Goal: Task Accomplishment & Management: Complete application form

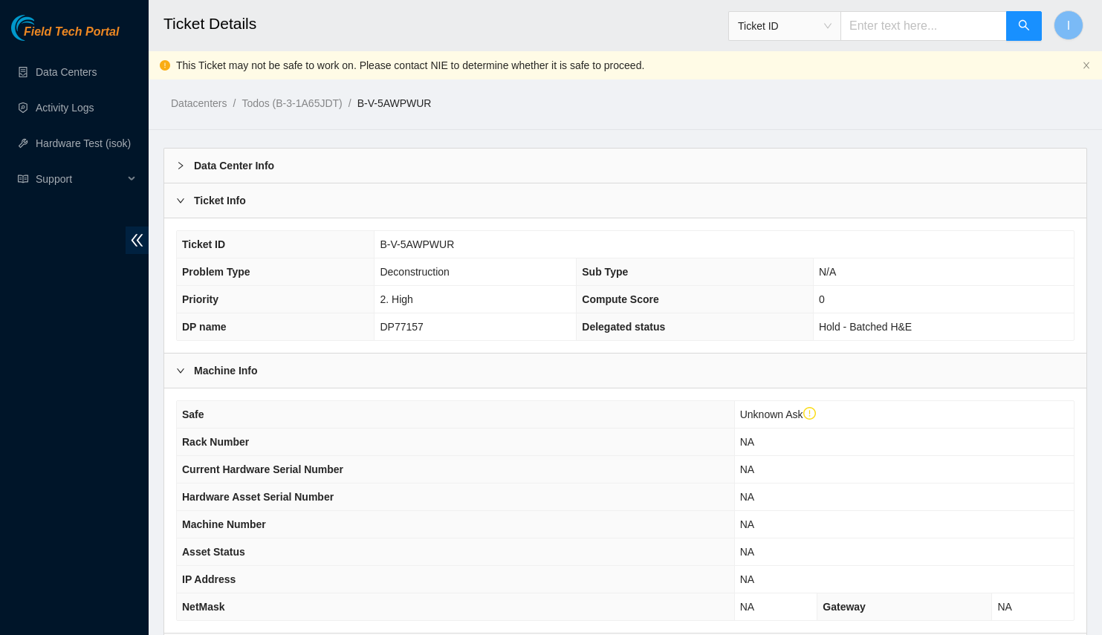
scroll to position [1958, 0]
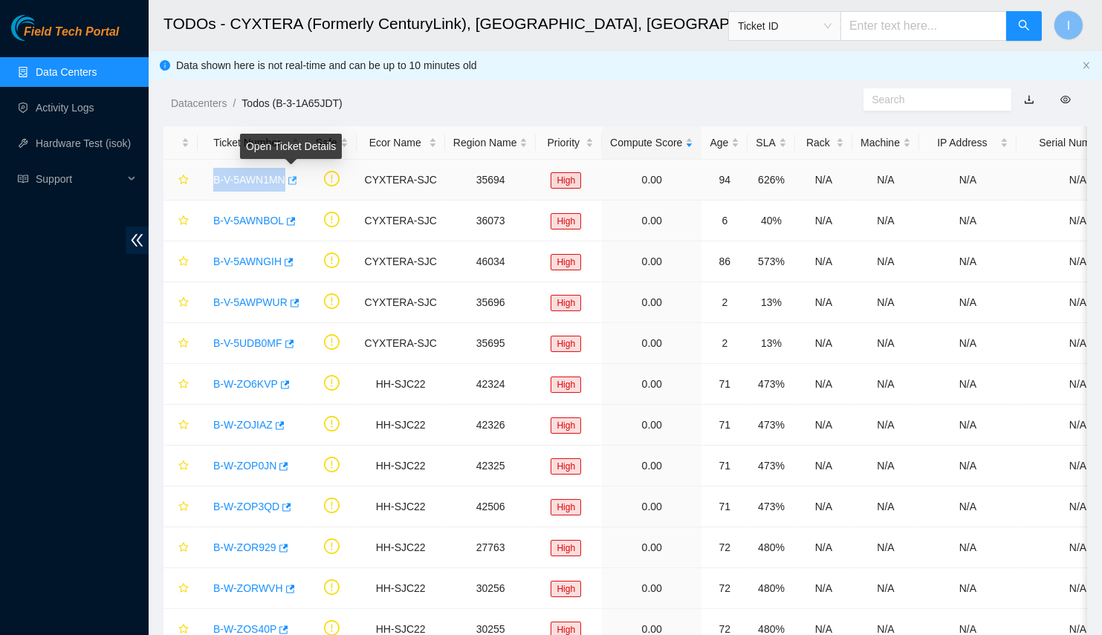
drag, startPoint x: 201, startPoint y: 175, endPoint x: 296, endPoint y: 181, distance: 95.3
click at [296, 181] on td "B-V-5AWN1MN" at bounding box center [253, 180] width 110 height 41
copy link "B-V-5AWN1MN"
drag, startPoint x: 209, startPoint y: 342, endPoint x: 302, endPoint y: 343, distance: 93.6
click at [302, 343] on td "B-V-5UDB0MF" at bounding box center [253, 343] width 110 height 41
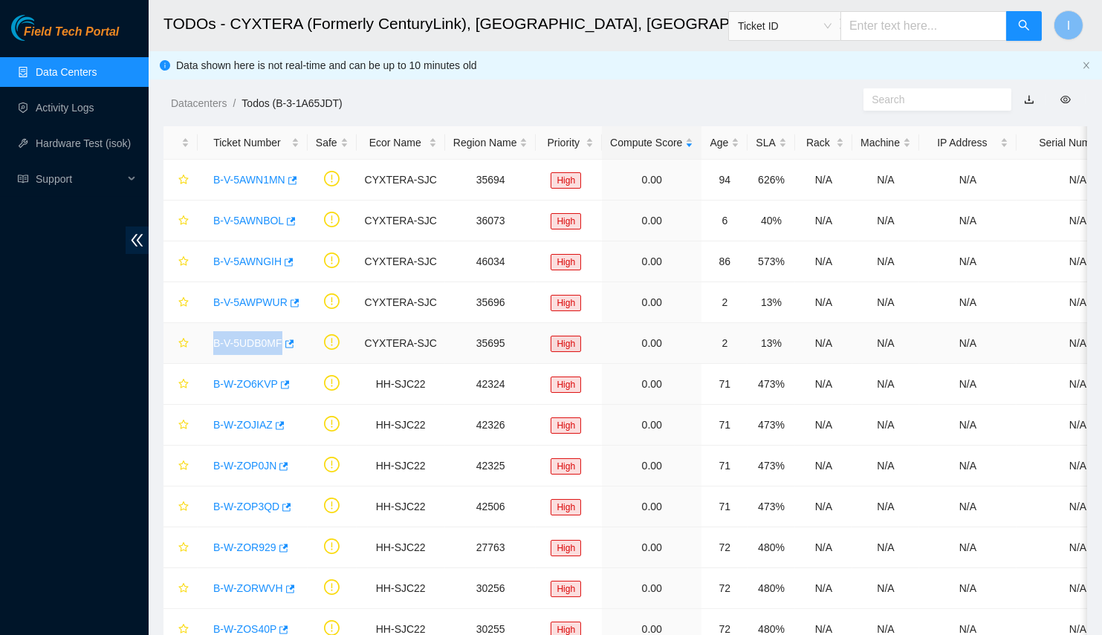
copy link "B-V-5UDB0MF"
click at [91, 78] on link "Data Centers" at bounding box center [66, 72] width 61 height 12
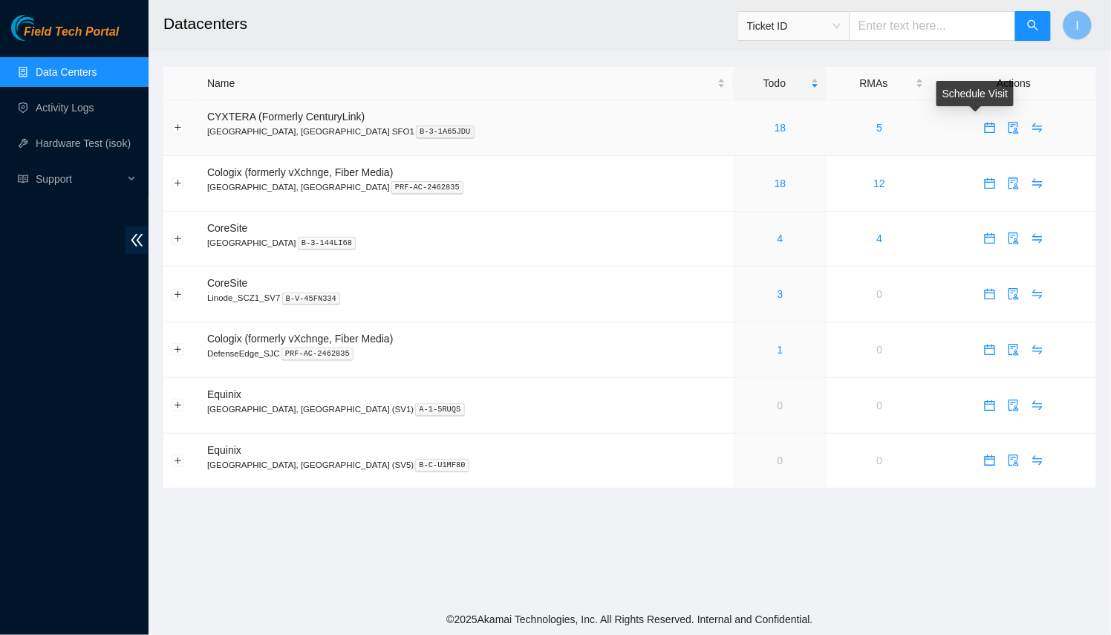
click at [984, 130] on icon "calendar" at bounding box center [990, 128] width 12 height 12
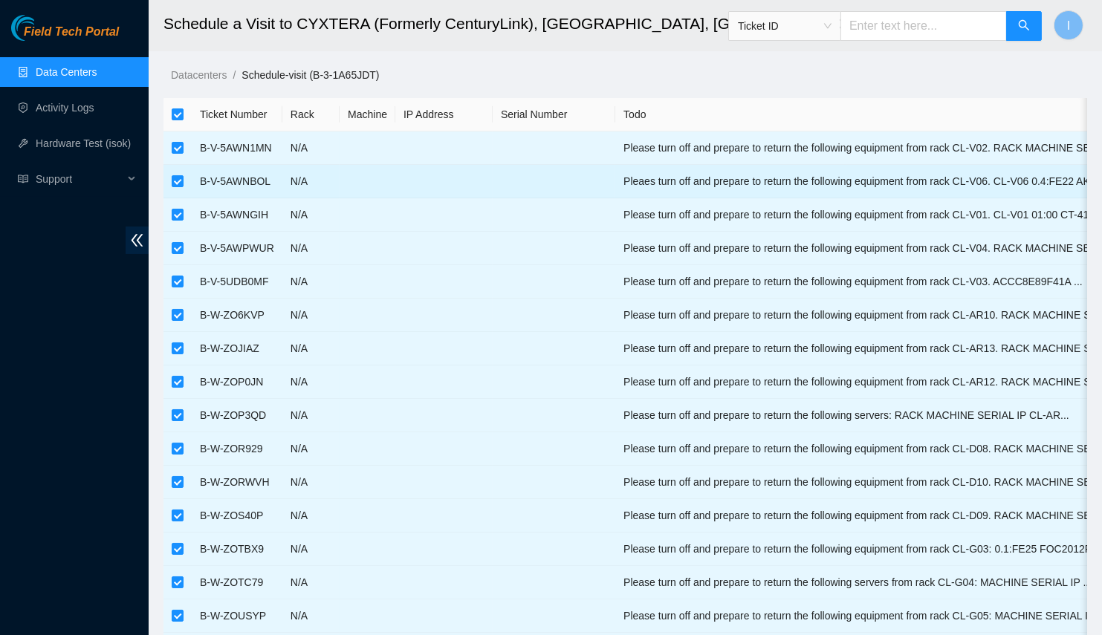
click at [419, 184] on td at bounding box center [443, 181] width 97 height 33
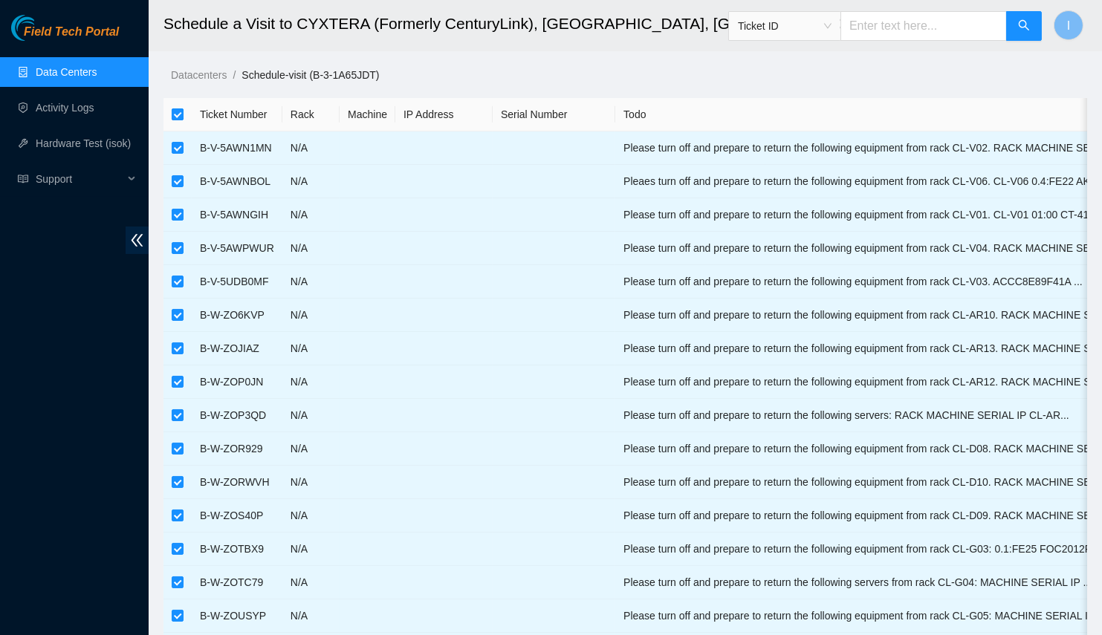
click at [177, 108] on label at bounding box center [178, 114] width 12 height 16
click at [177, 108] on input "checkbox" at bounding box center [178, 114] width 12 height 12
checkbox input "false"
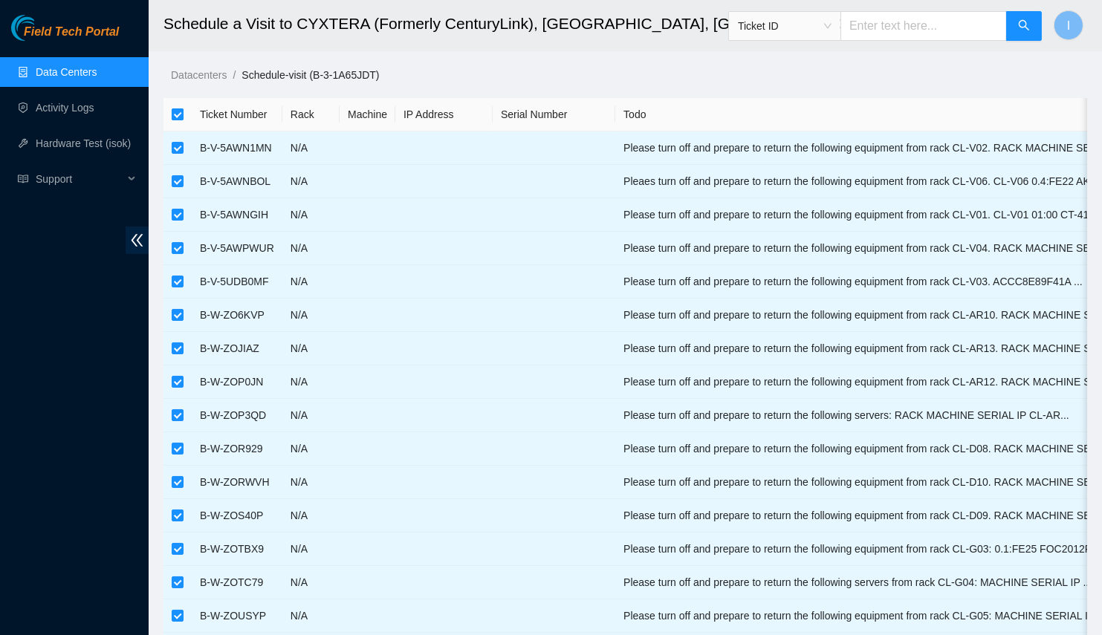
checkbox input "false"
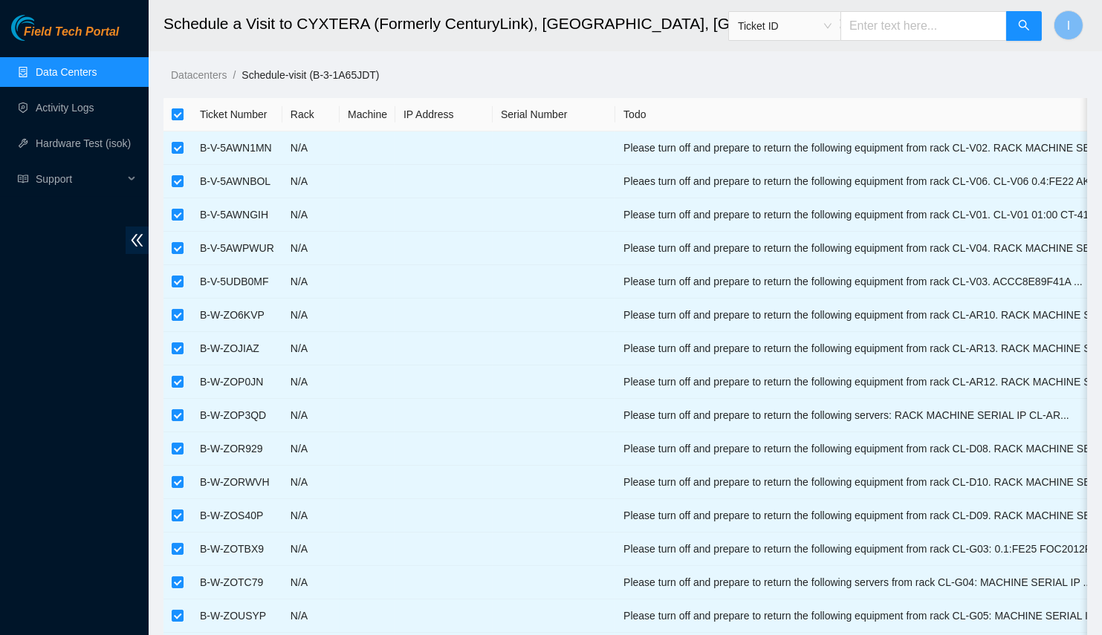
checkbox input "false"
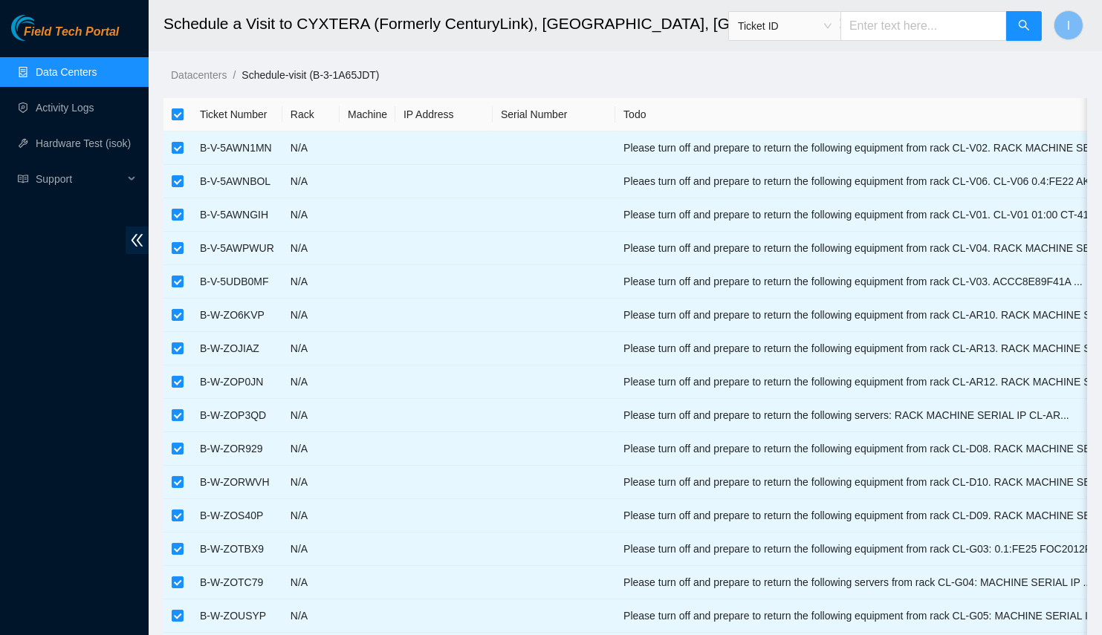
checkbox input "false"
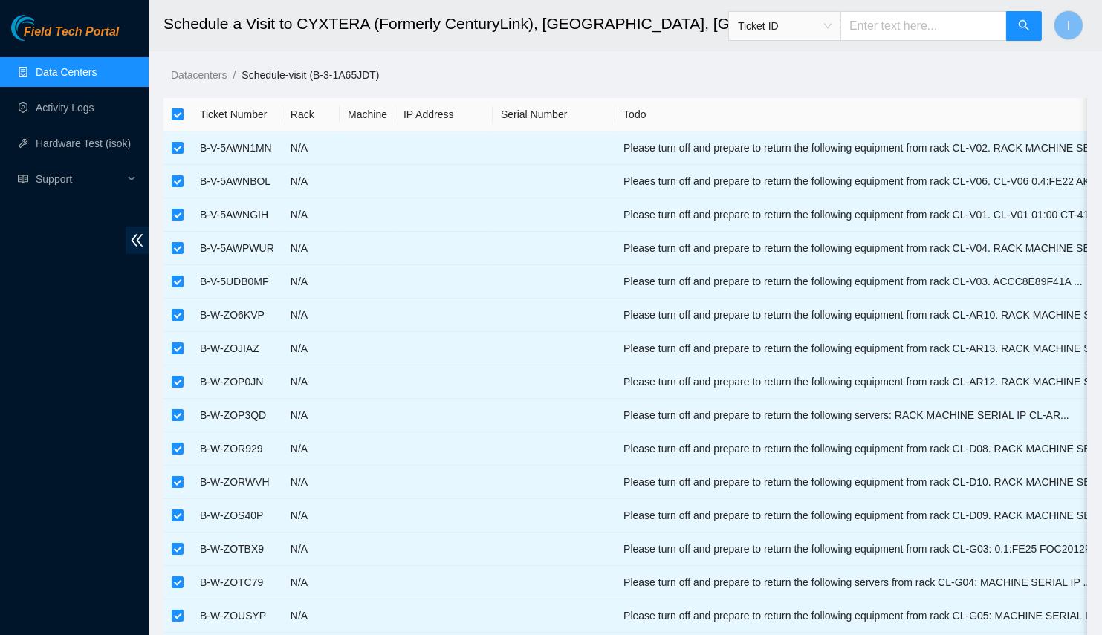
checkbox input "false"
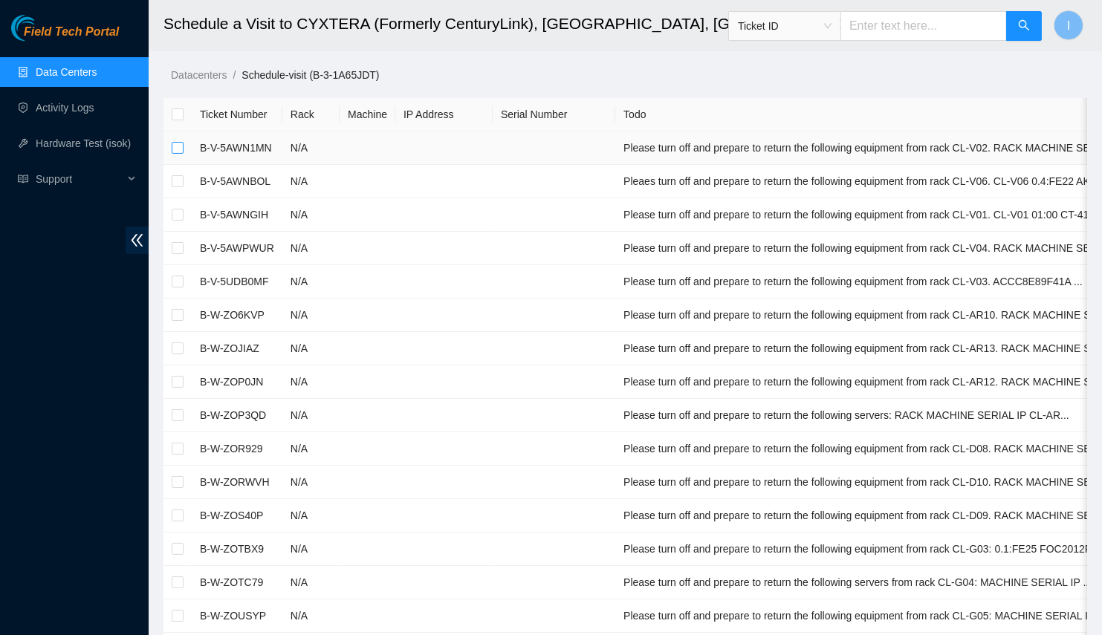
click at [173, 147] on input "checkbox" at bounding box center [178, 148] width 12 height 12
checkbox input "true"
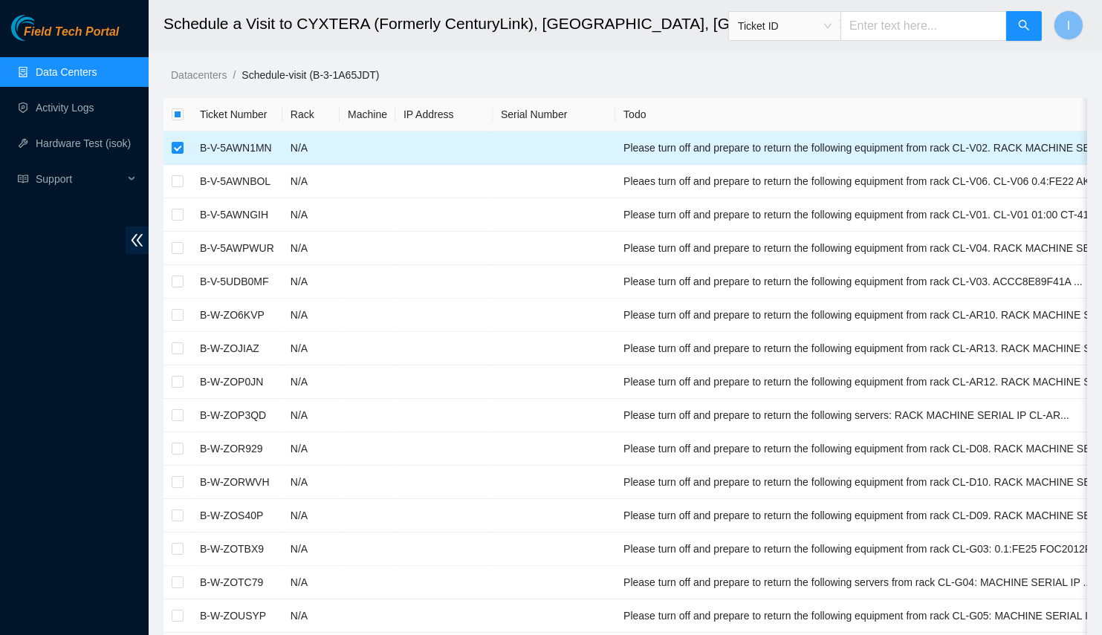
click at [492, 156] on td at bounding box center [553, 147] width 123 height 33
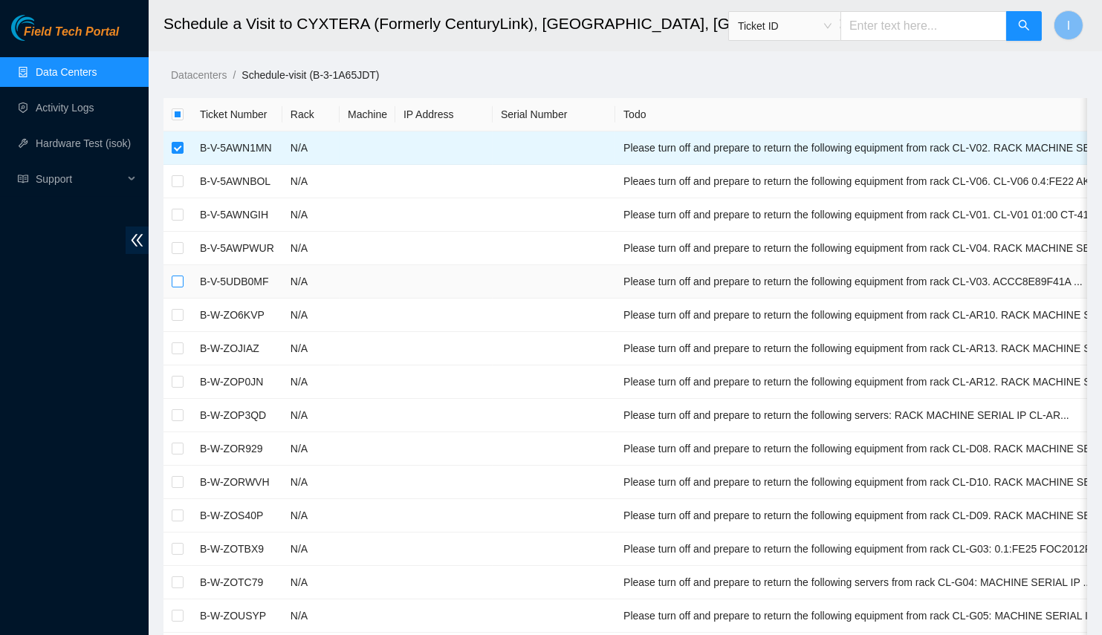
click at [180, 286] on label at bounding box center [178, 281] width 12 height 16
click at [180, 286] on input "checkbox" at bounding box center [178, 282] width 12 height 12
checkbox input "true"
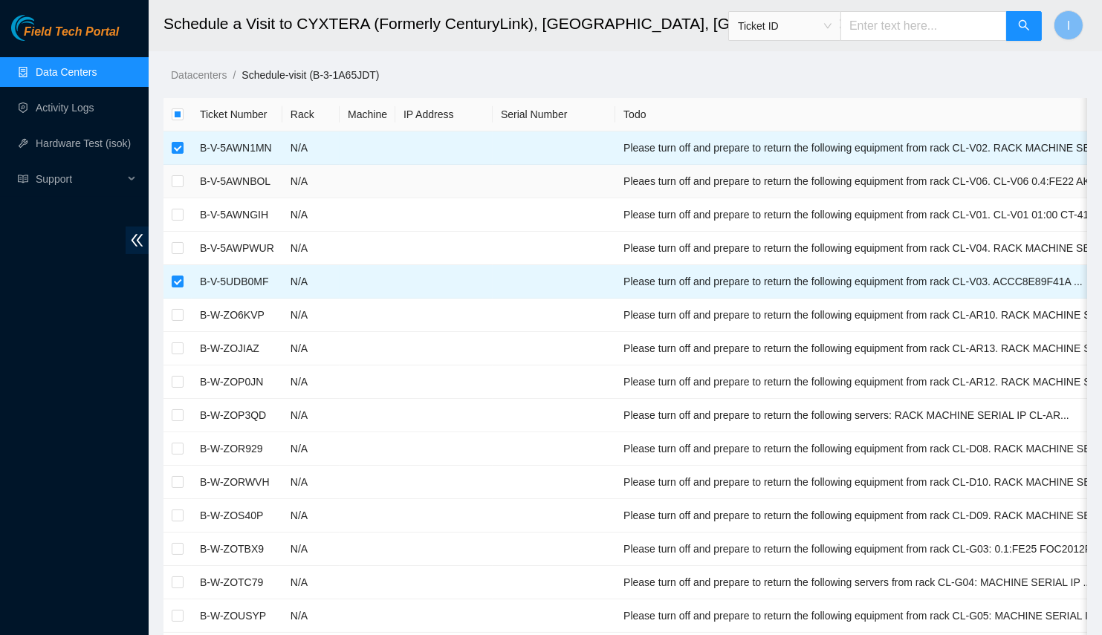
click at [449, 179] on td at bounding box center [443, 181] width 97 height 33
click at [176, 245] on input "checkbox" at bounding box center [178, 248] width 12 height 12
checkbox input "true"
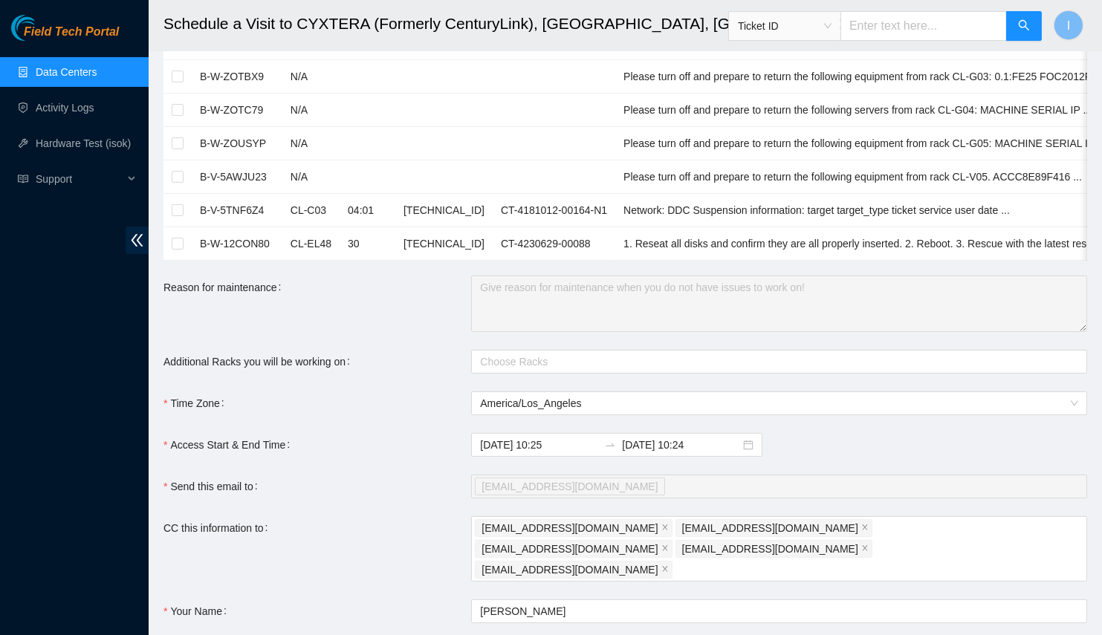
scroll to position [614, 0]
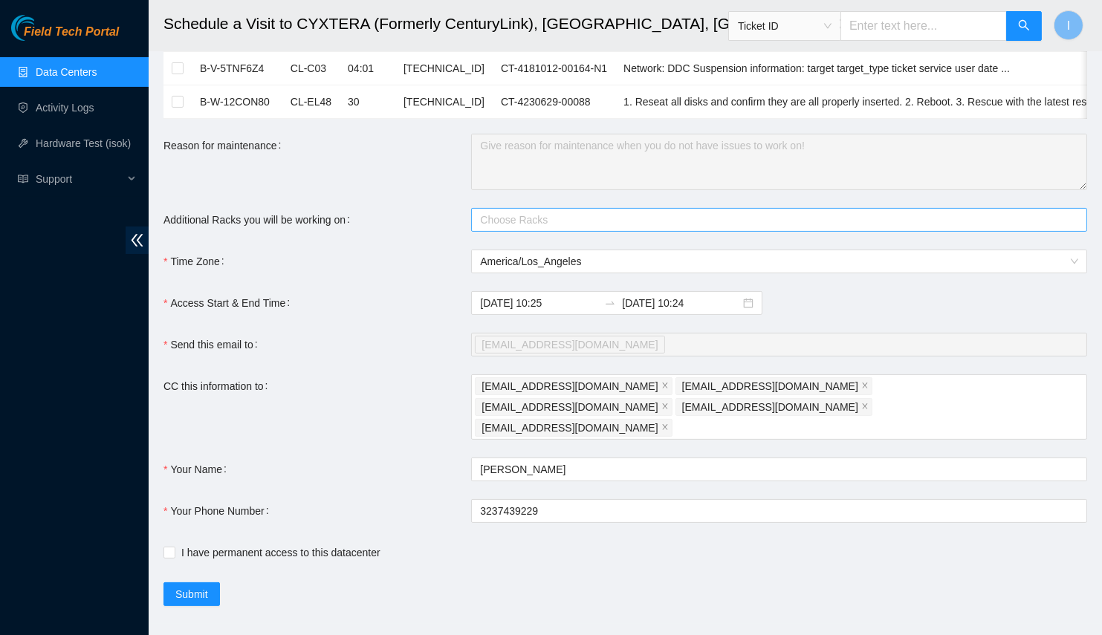
click at [522, 232] on div "Choose Racks" at bounding box center [779, 220] width 616 height 24
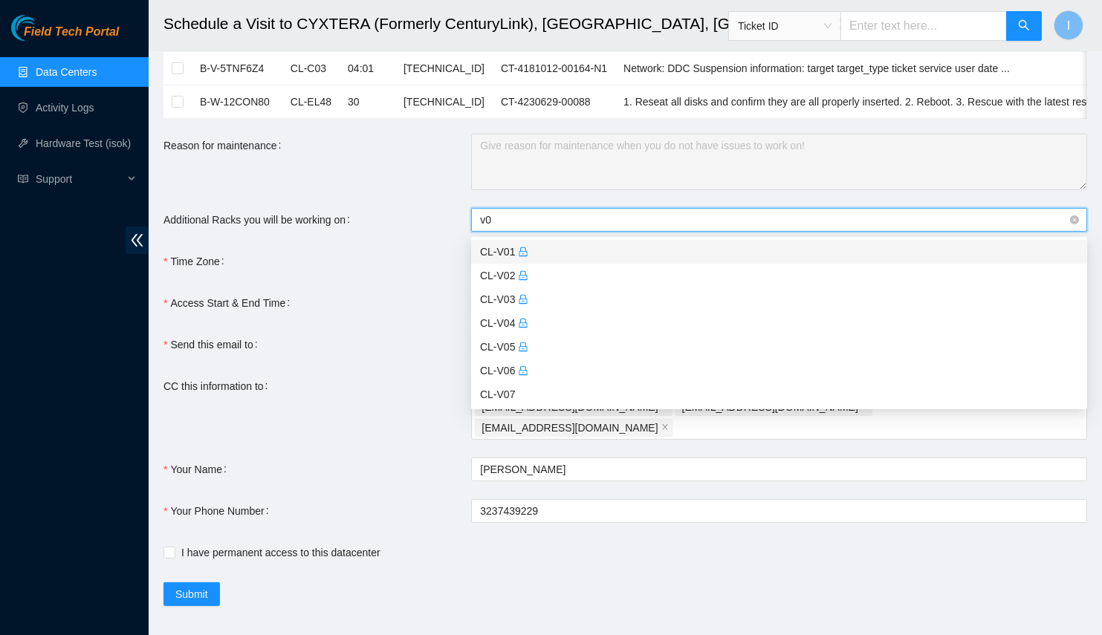
type input "v03"
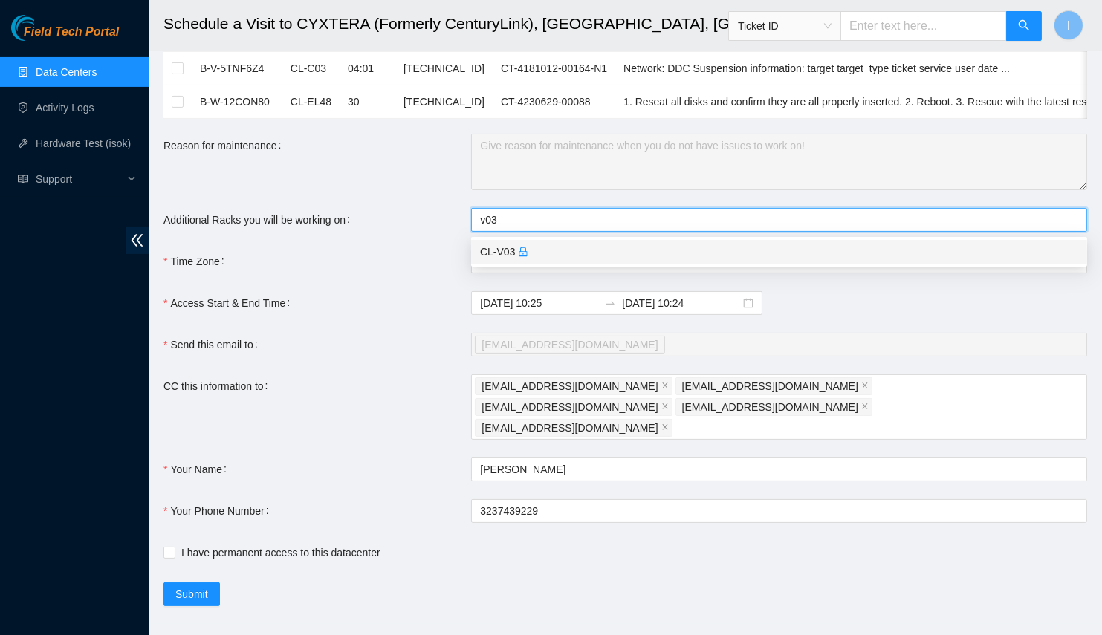
click at [528, 247] on div "CL-V03" at bounding box center [779, 252] width 598 height 16
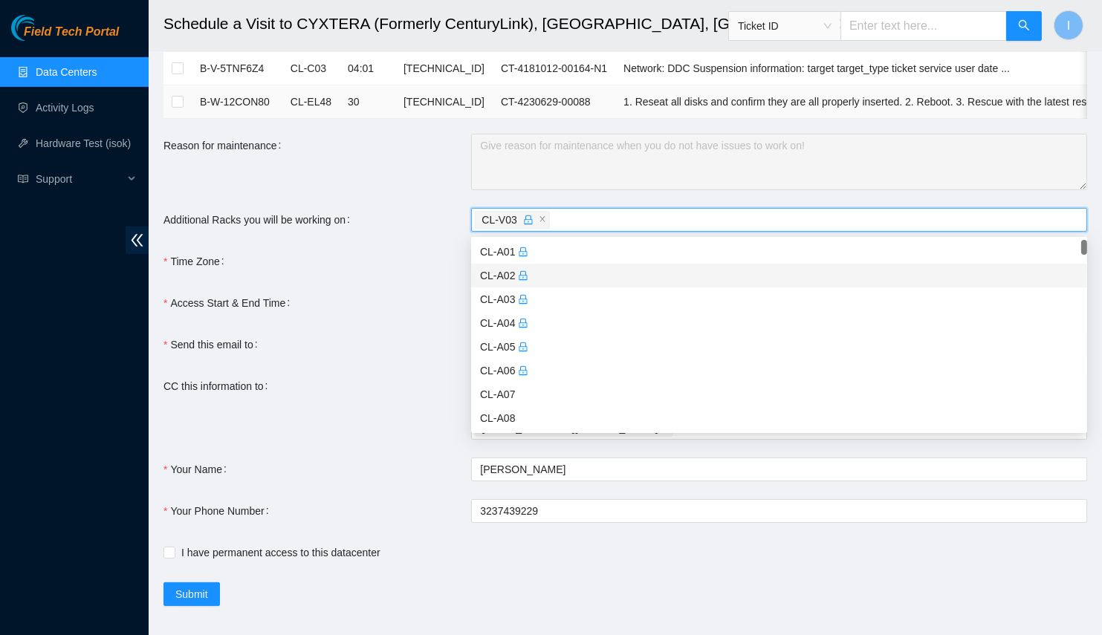
scroll to position [412, 0]
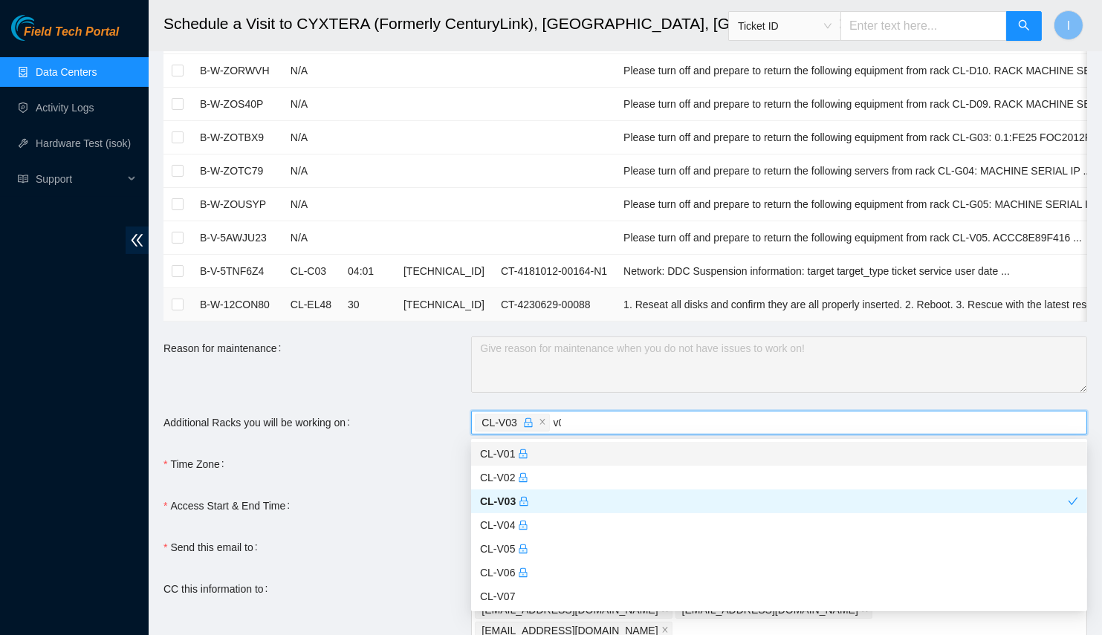
type input "v02"
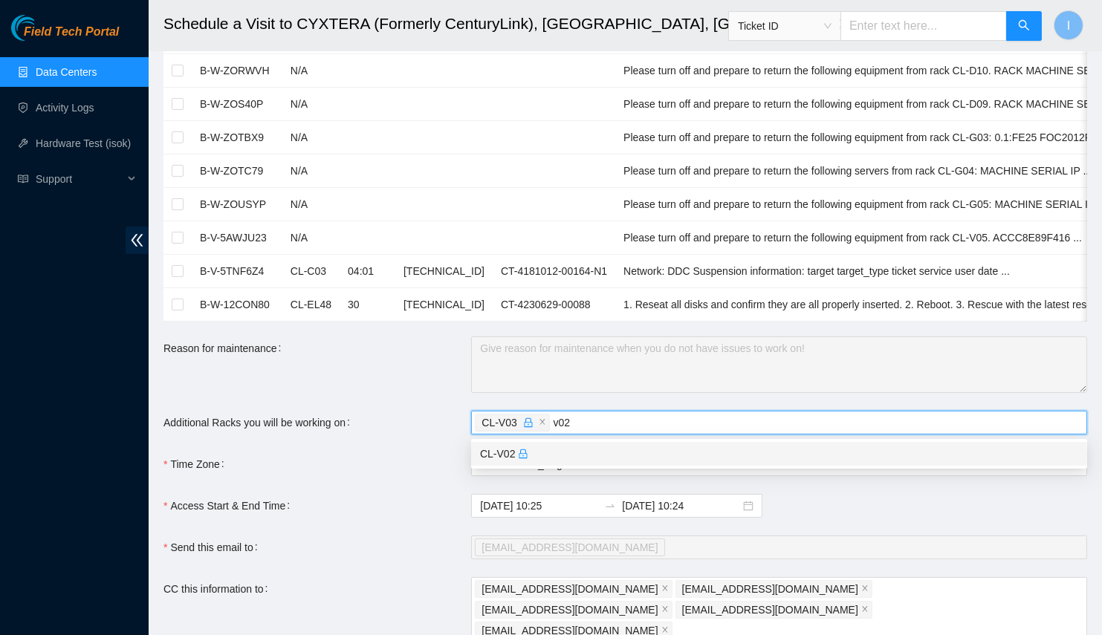
click at [646, 464] on div "CL-V02" at bounding box center [779, 454] width 616 height 24
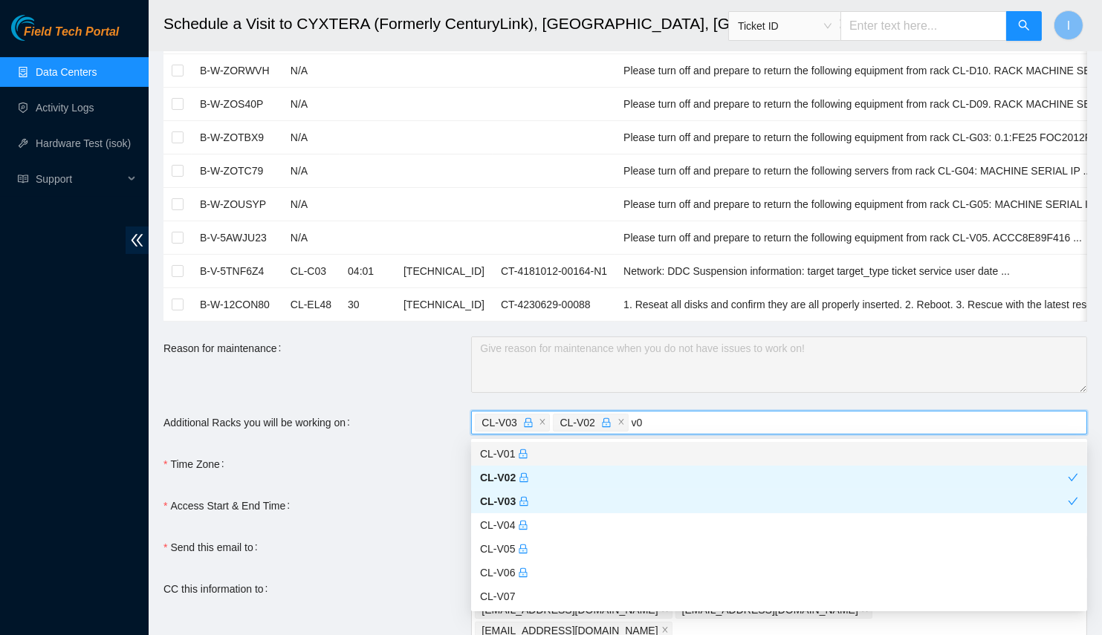
type input "v04"
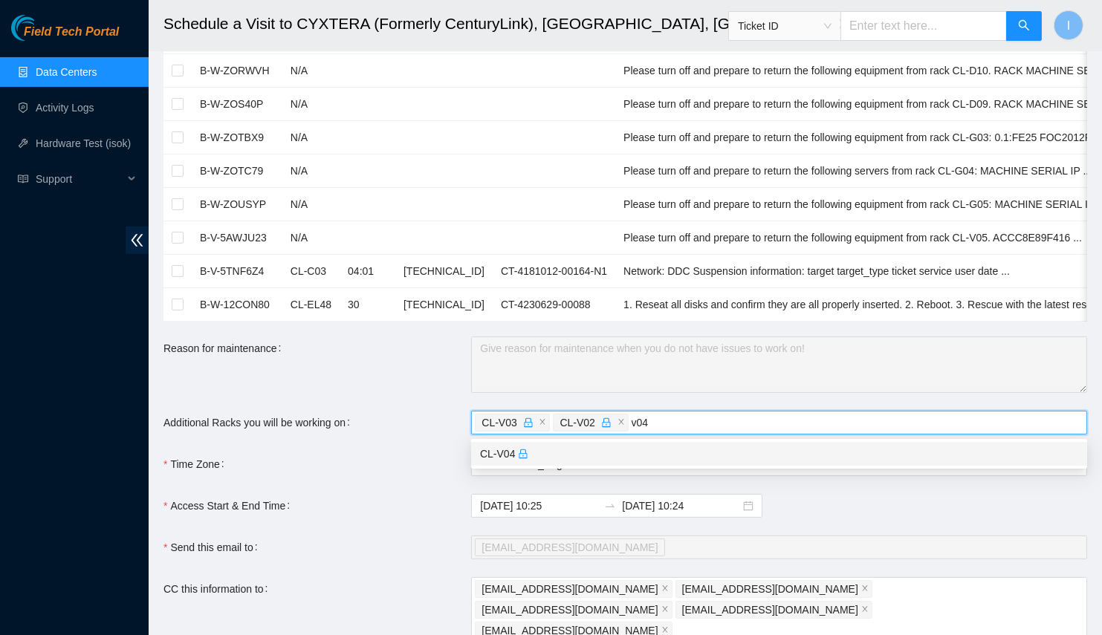
click at [640, 449] on div "CL-V04" at bounding box center [779, 454] width 598 height 16
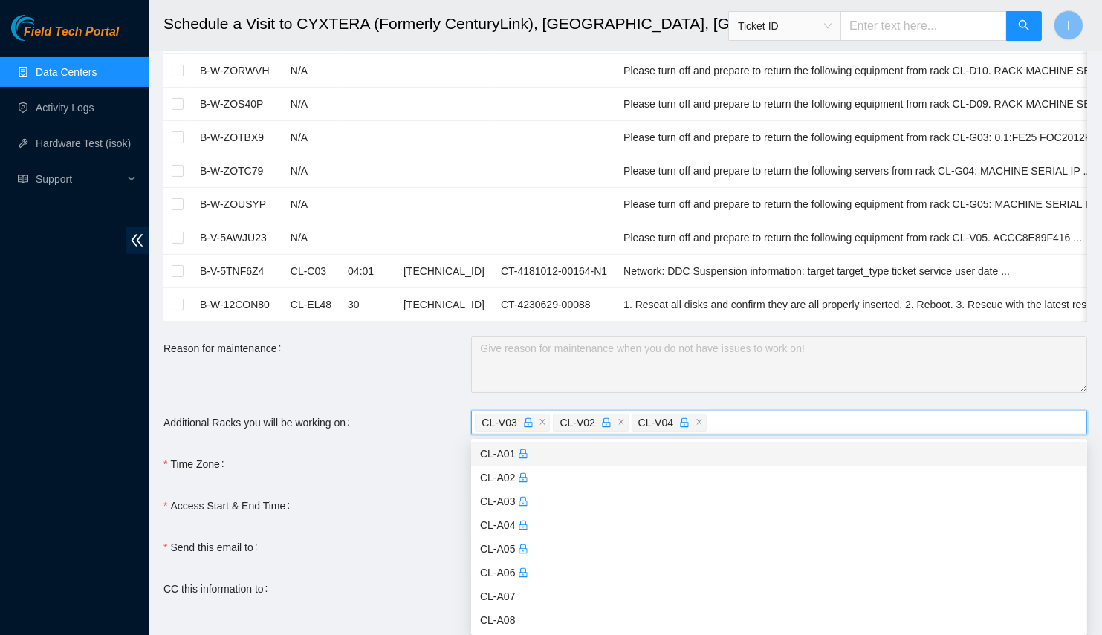
click at [429, 388] on div "Reason for maintenance" at bounding box center [317, 364] width 308 height 56
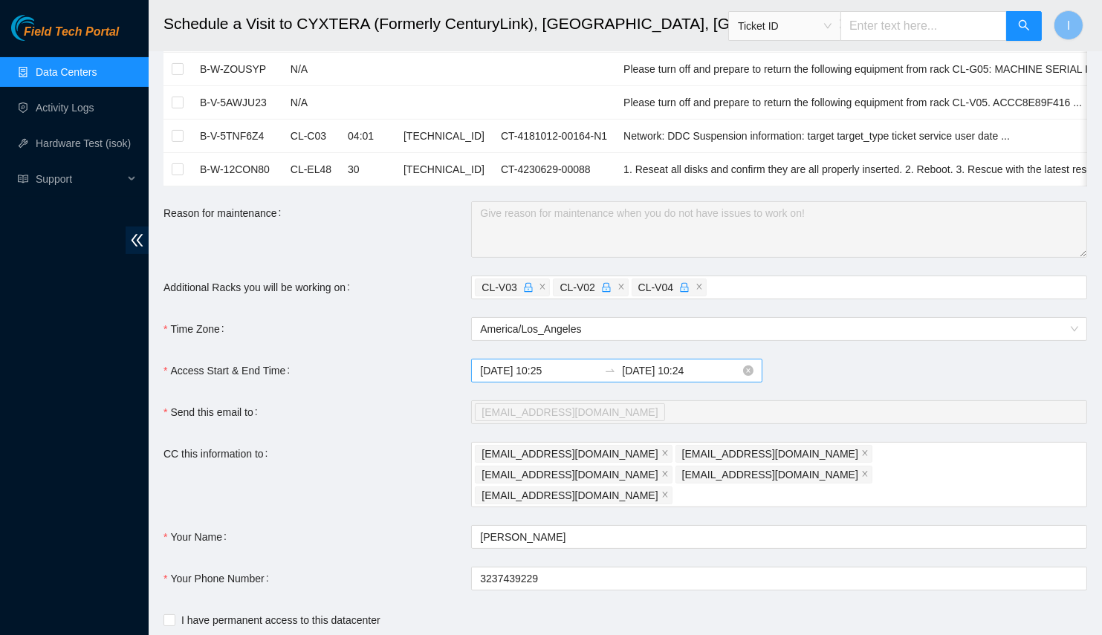
scroll to position [614, 0]
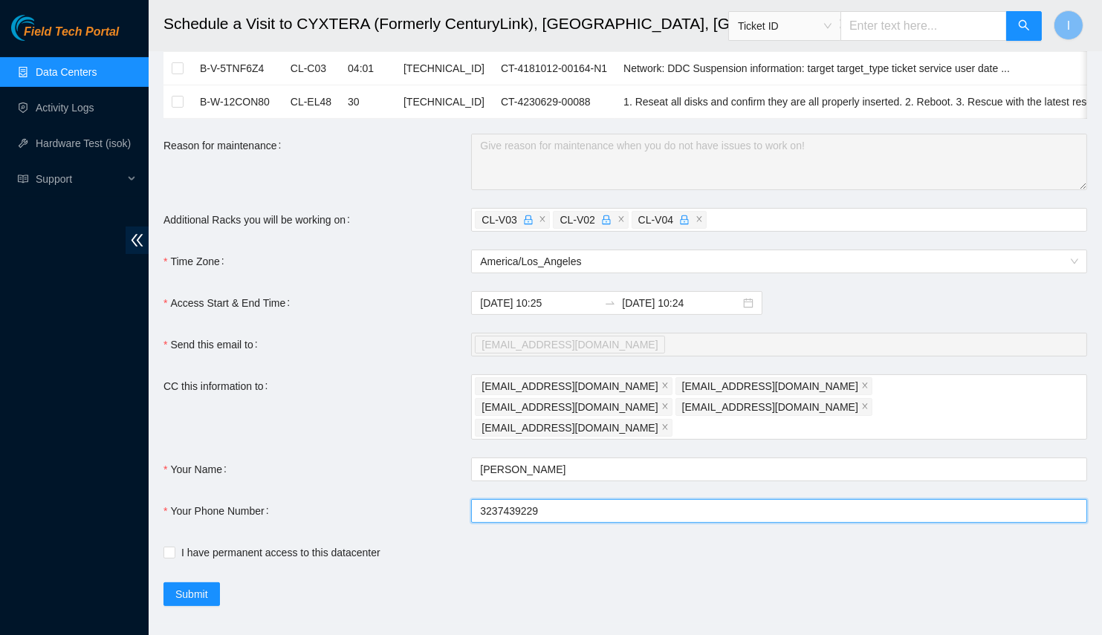
click at [549, 499] on input "3237439229" at bounding box center [779, 511] width 616 height 24
type input "+13237439229"
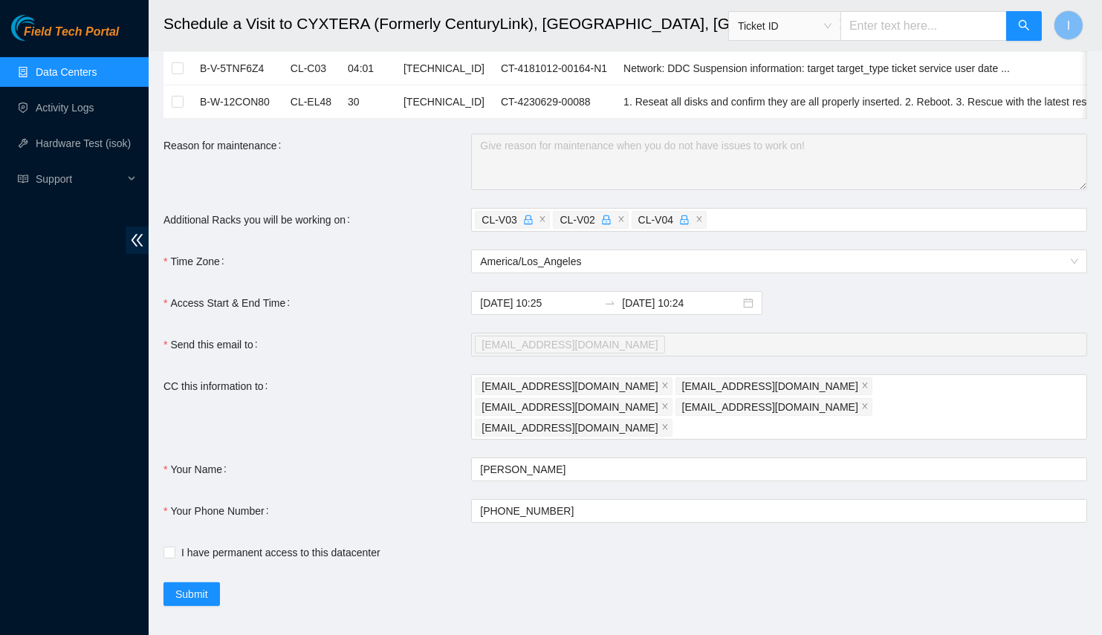
click at [284, 543] on div "I have permanent access to this datacenter" at bounding box center [471, 553] width 616 height 24
click at [292, 544] on span "I have permanent access to this datacenter" at bounding box center [280, 552] width 211 height 16
click at [174, 547] on input "I have permanent access to this datacenter" at bounding box center [168, 552] width 10 height 10
checkbox input "true"
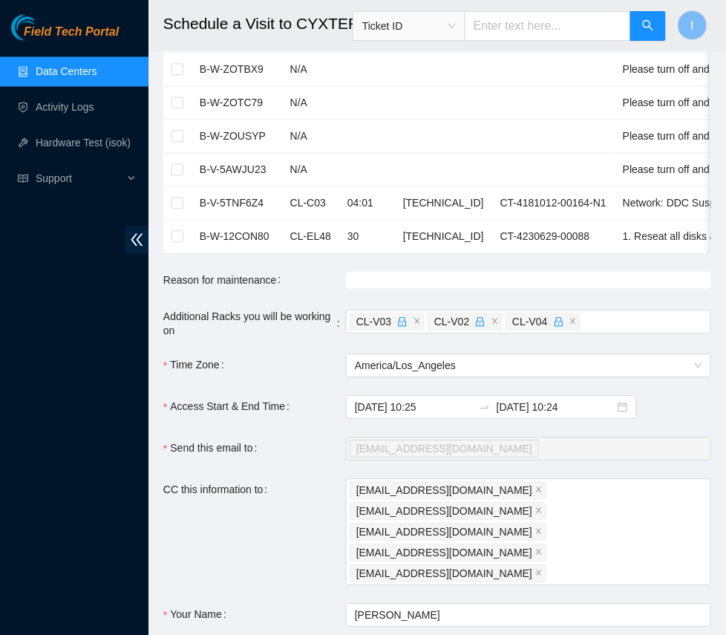
click at [441, 282] on span at bounding box center [528, 281] width 365 height 16
click at [411, 280] on span at bounding box center [528, 281] width 365 height 16
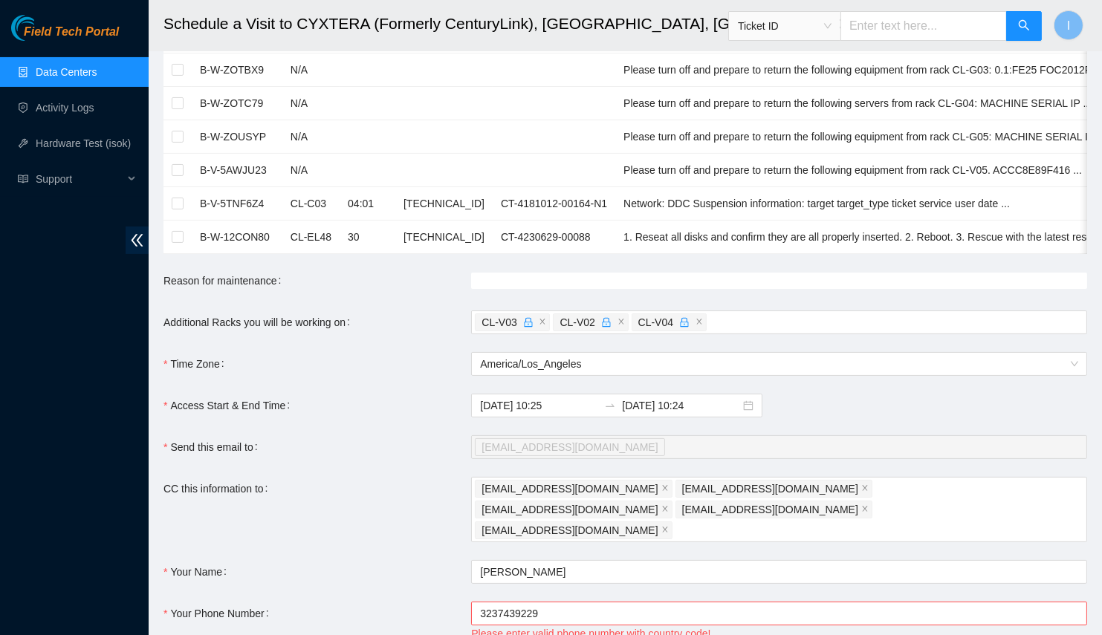
click at [632, 276] on span at bounding box center [779, 281] width 616 height 16
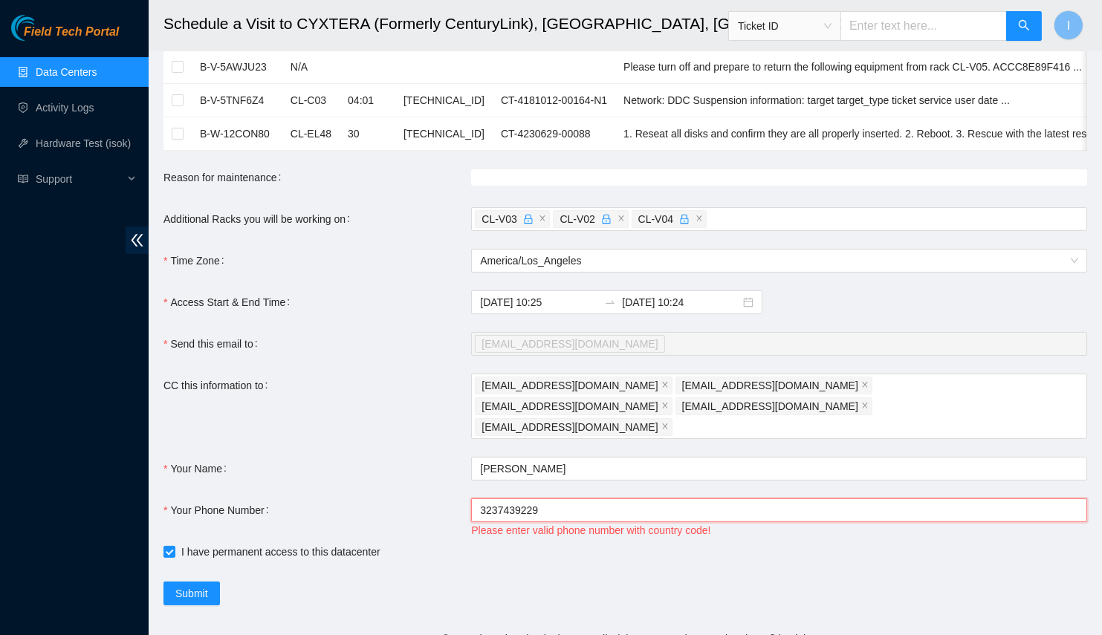
click at [552, 498] on input "3237439229" at bounding box center [779, 510] width 616 height 24
click at [553, 498] on input "3237439229" at bounding box center [779, 510] width 616 height 24
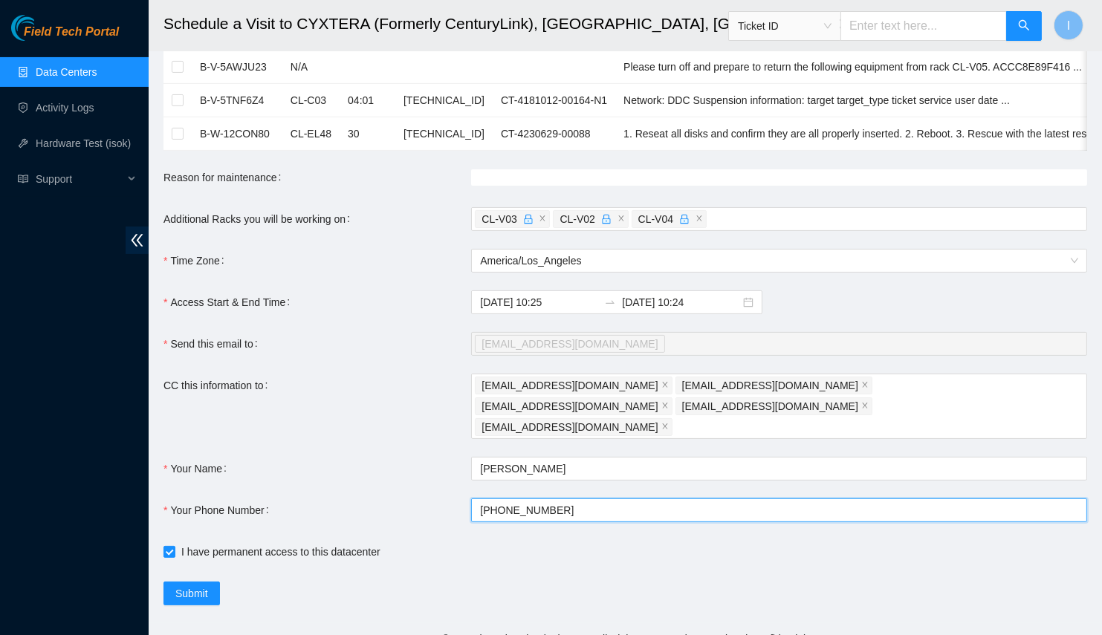
click at [555, 498] on input "+13237439229" at bounding box center [779, 510] width 616 height 24
type input "+13237439229"
click at [563, 465] on form "Ticket Number Rack Machine IP Address Serial Number Todo B-V-5AWN1MN N/A Please…" at bounding box center [624, 61] width 923 height 1090
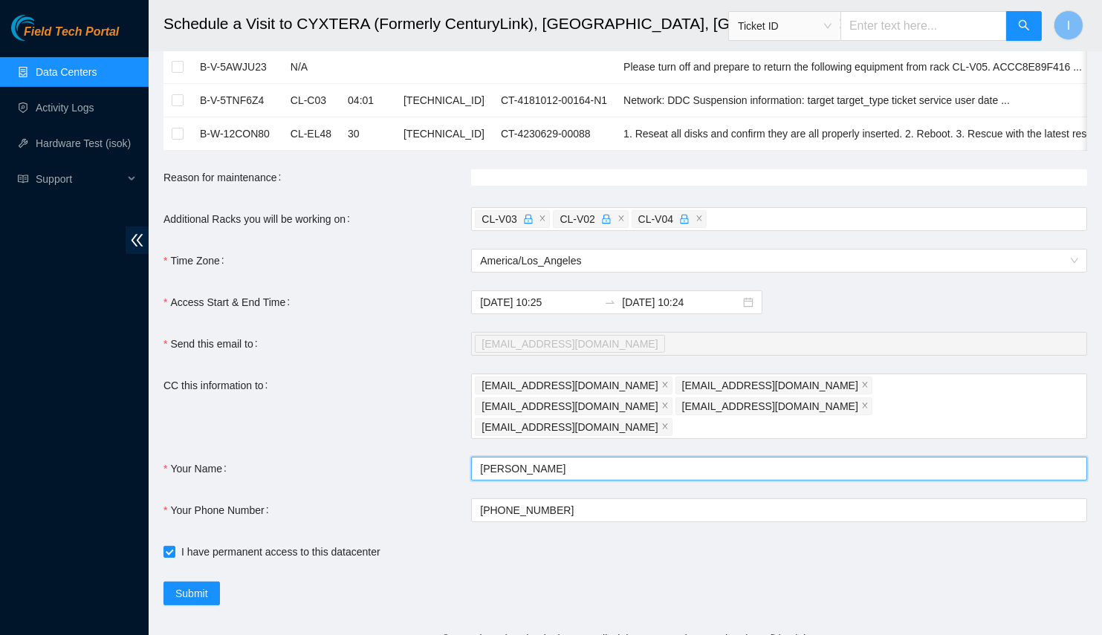
click at [571, 457] on input "Ilya Poznyak" at bounding box center [779, 469] width 616 height 24
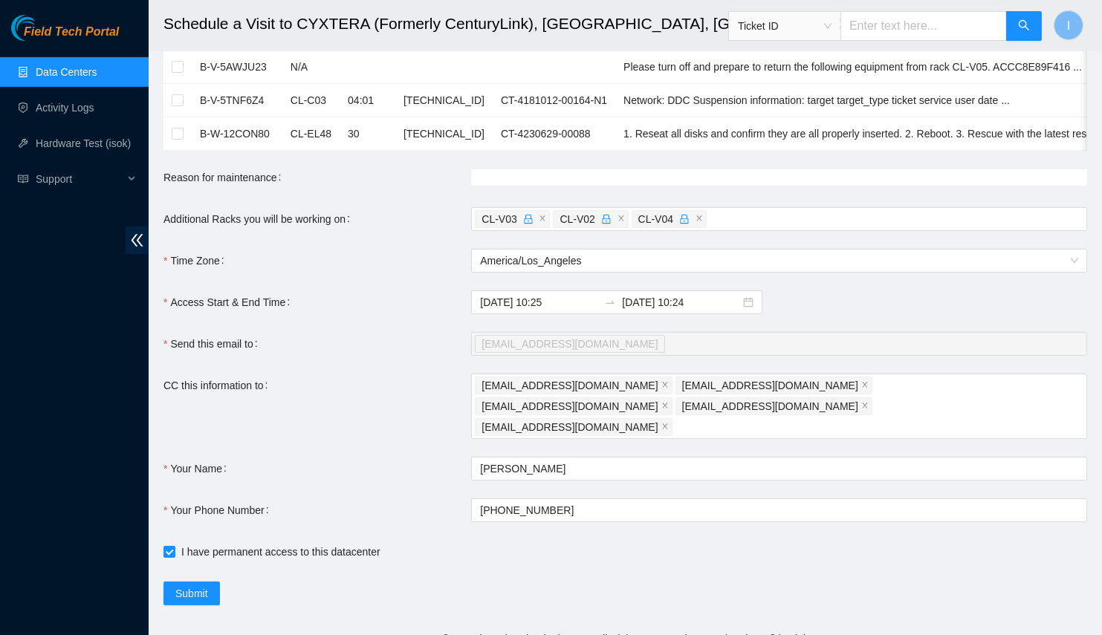
click at [377, 429] on form "Ticket Number Rack Machine IP Address Serial Number Todo B-V-5AWN1MN N/A Please…" at bounding box center [624, 61] width 923 height 1090
click at [196, 585] on span "Submit" at bounding box center [191, 593] width 33 height 16
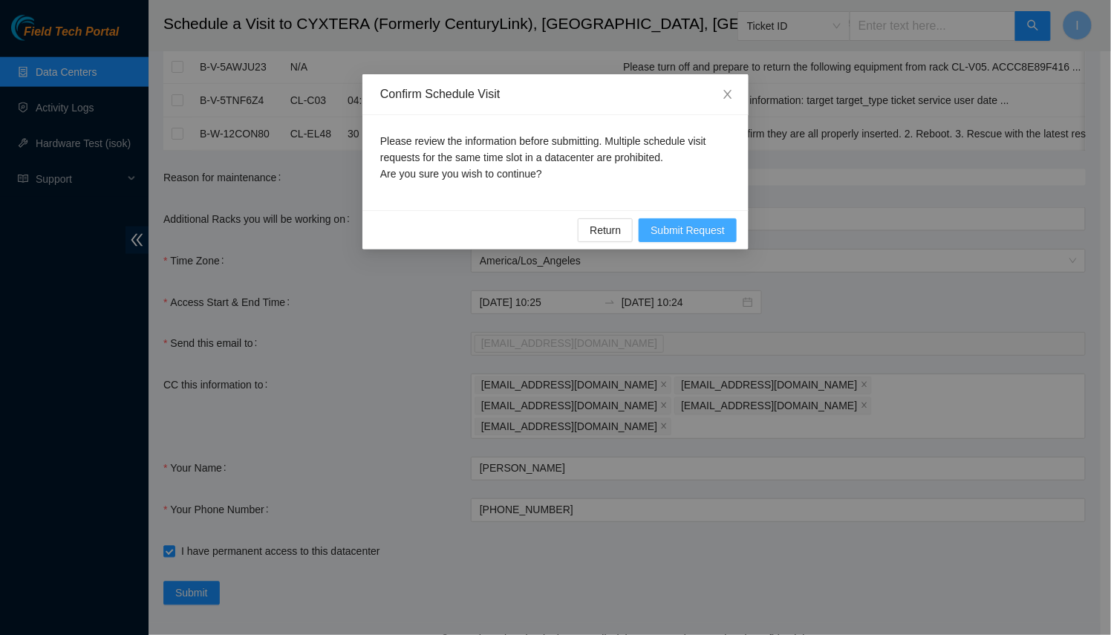
click at [686, 233] on span "Submit Request" at bounding box center [688, 230] width 74 height 16
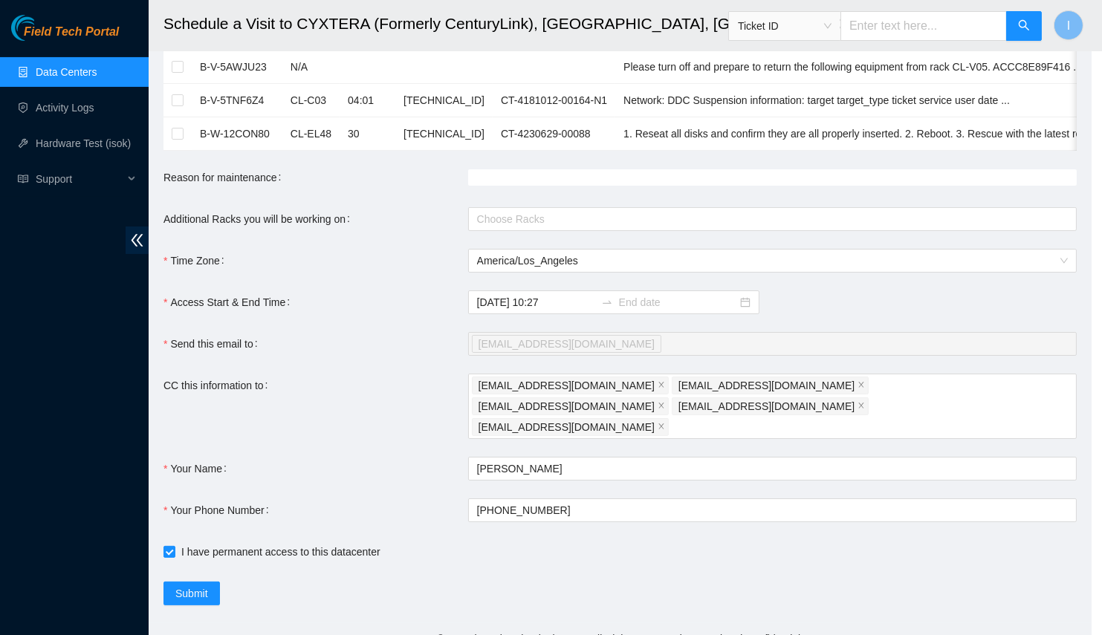
type input "2025-08-21 10:27"
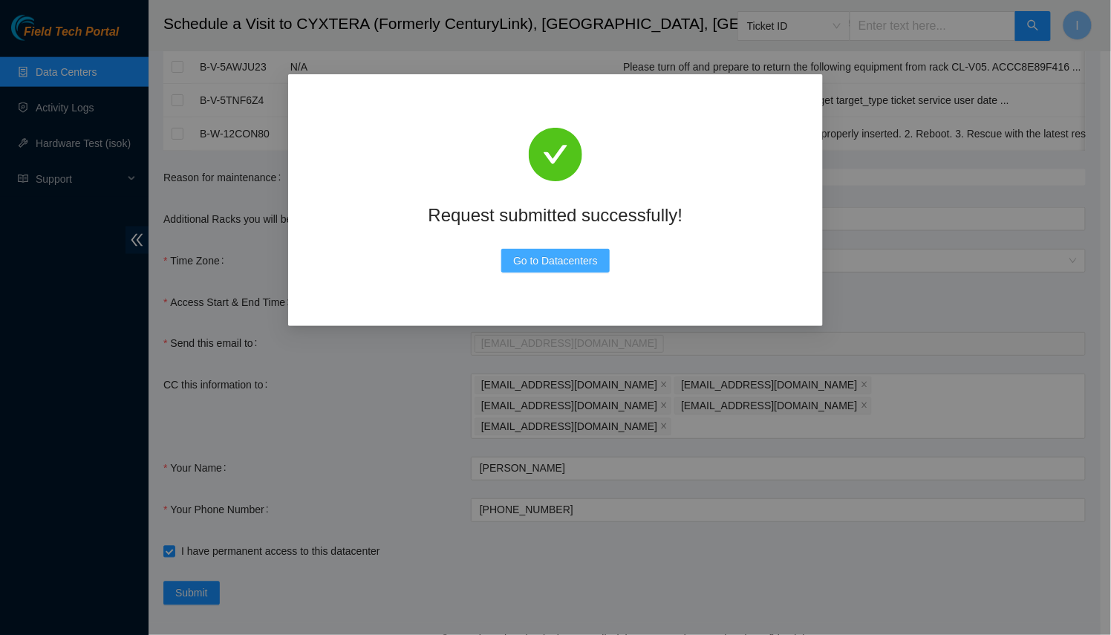
click at [564, 262] on span "Go to Datacenters" at bounding box center [555, 261] width 85 height 16
